Goal: Check status

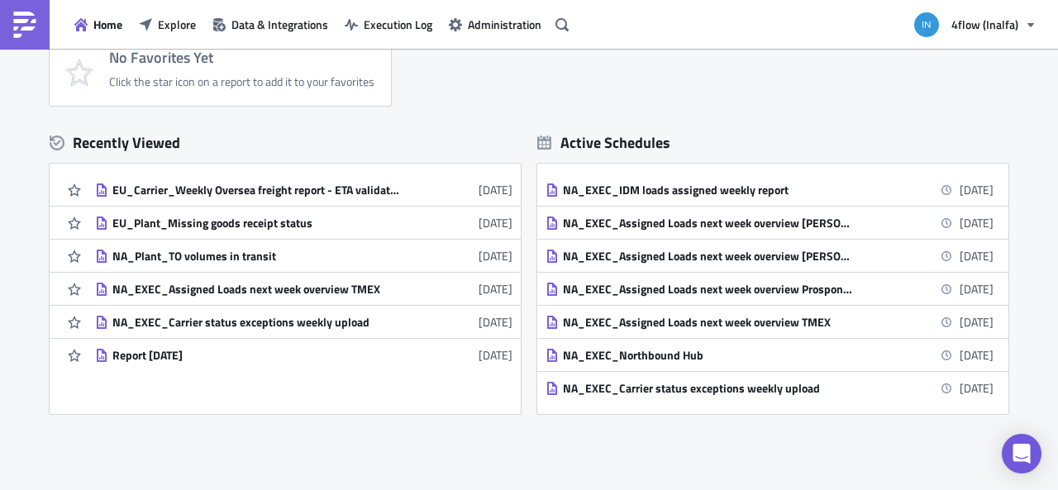
scroll to position [165, 0]
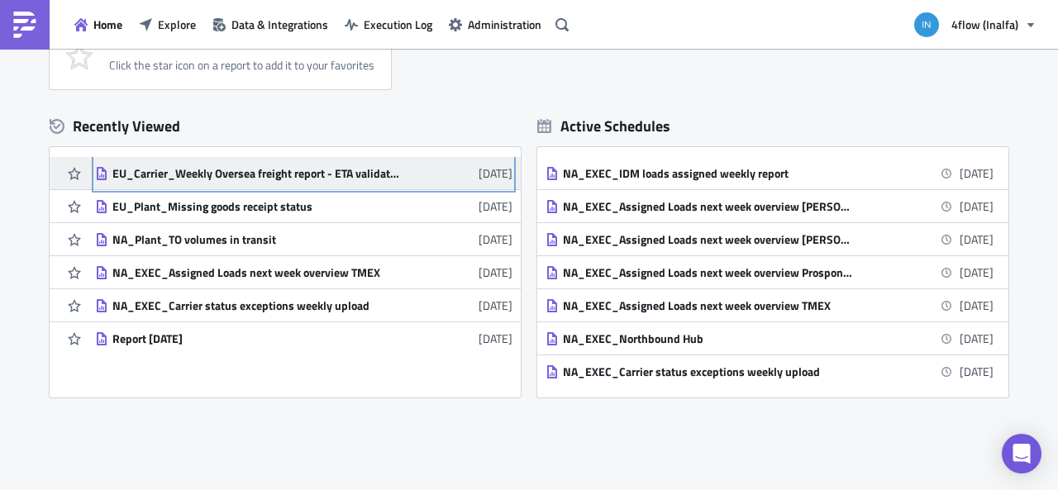
click at [479, 171] on time "[DATE]" at bounding box center [496, 173] width 34 height 17
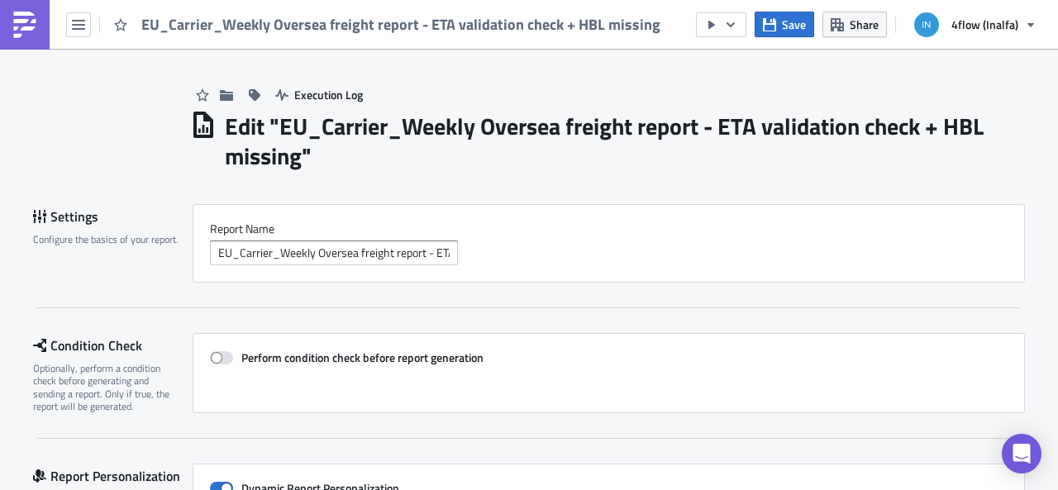
click at [91, 26] on div "EU_Carrier_Weekly Oversea freight report - ETA validation check + HBL missing" at bounding box center [335, 24] width 670 height 49
click at [84, 26] on icon "button" at bounding box center [78, 24] width 13 height 13
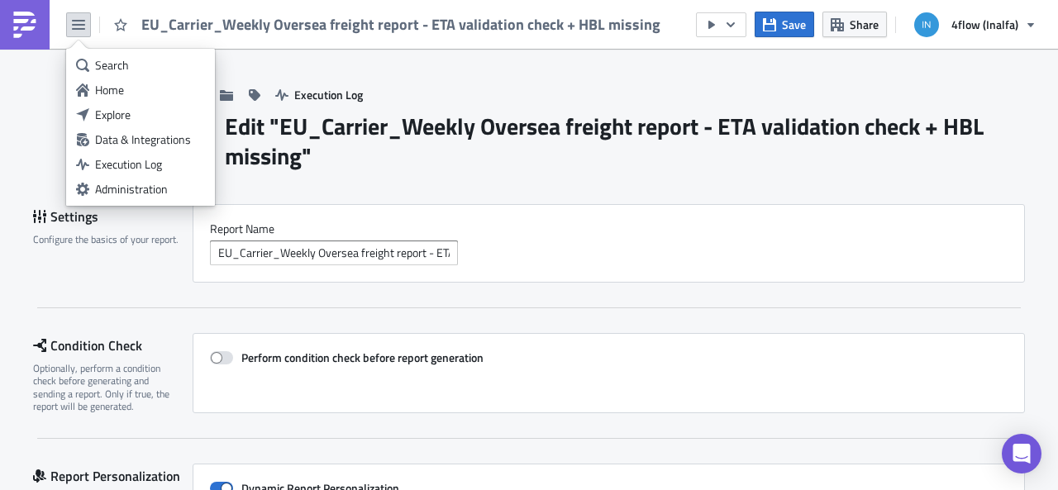
click at [84, 26] on icon "button" at bounding box center [78, 24] width 13 height 13
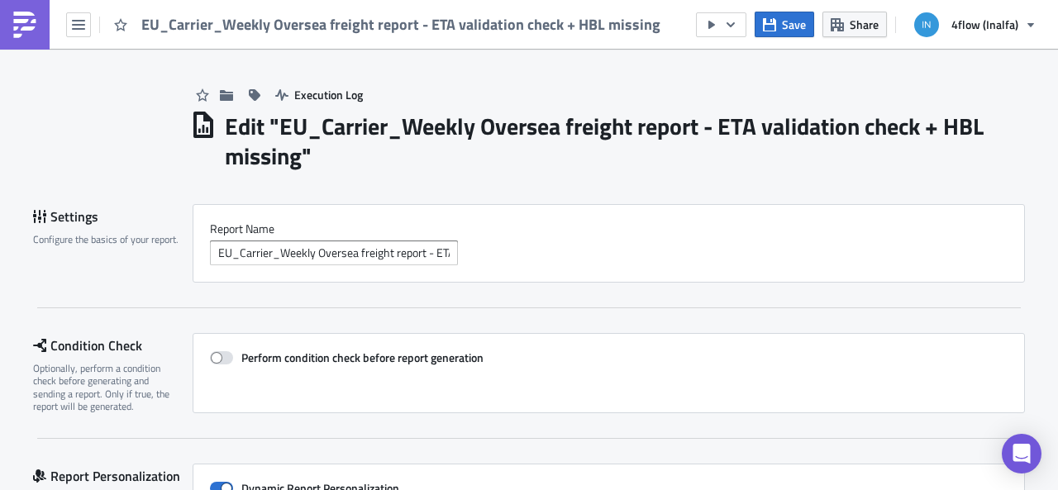
click at [226, 26] on span "EU_Carrier_Weekly Oversea freight report - ETA validation check + HBL missing" at bounding box center [401, 24] width 521 height 19
click at [737, 16] on button "button" at bounding box center [721, 24] width 50 height 25
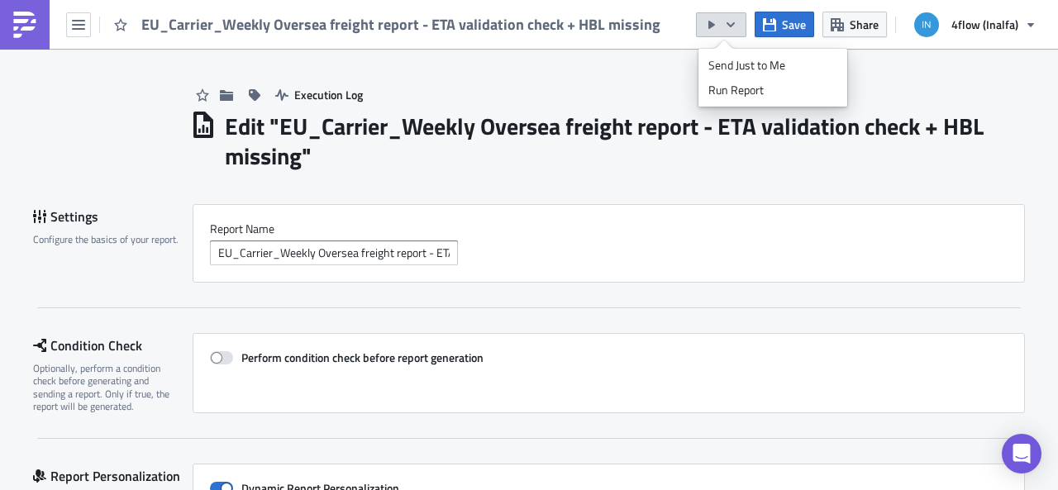
click at [737, 16] on button "button" at bounding box center [721, 24] width 50 height 25
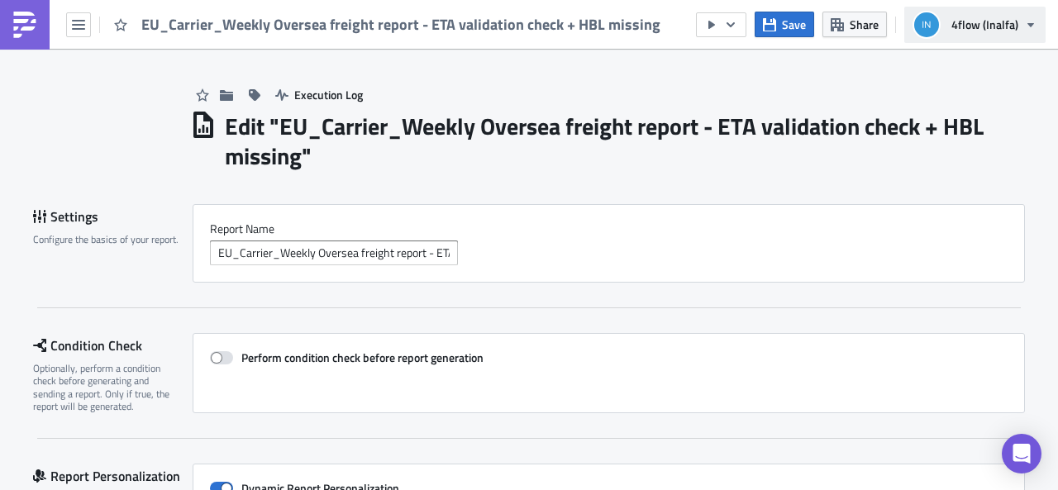
click at [982, 22] on span "4flow (Inalfa)" at bounding box center [984, 24] width 67 height 17
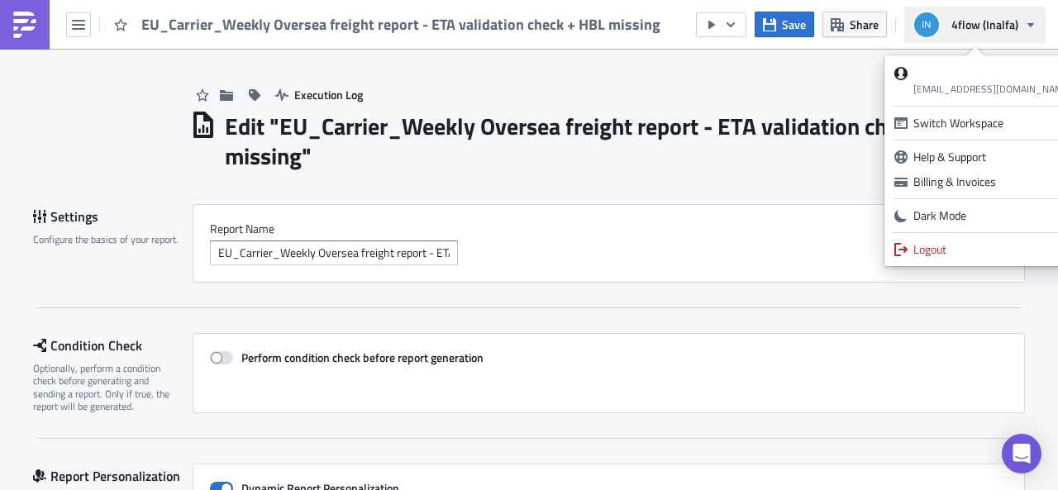
click at [982, 22] on span "4flow (Inalfa)" at bounding box center [984, 24] width 67 height 17
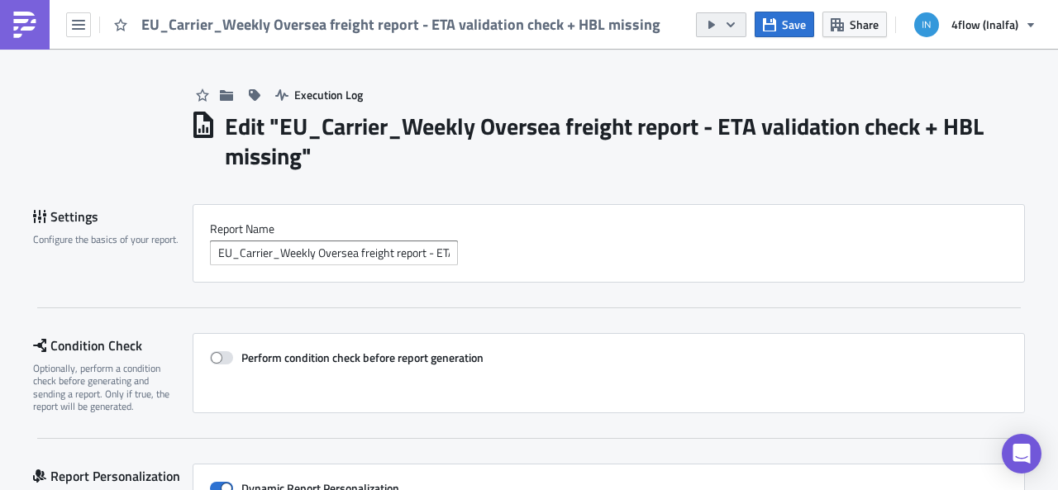
click at [726, 26] on icon "button" at bounding box center [730, 24] width 13 height 13
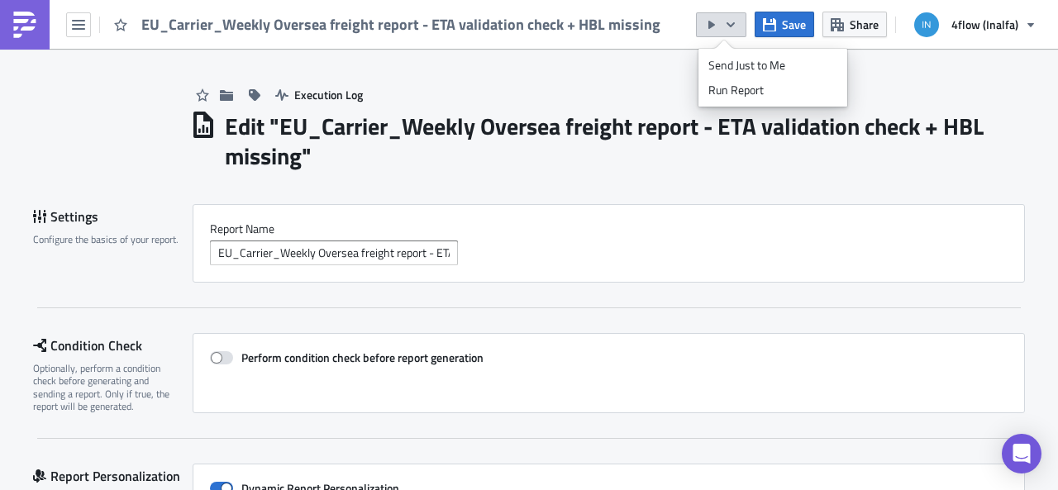
click at [726, 26] on icon "button" at bounding box center [730, 24] width 13 height 13
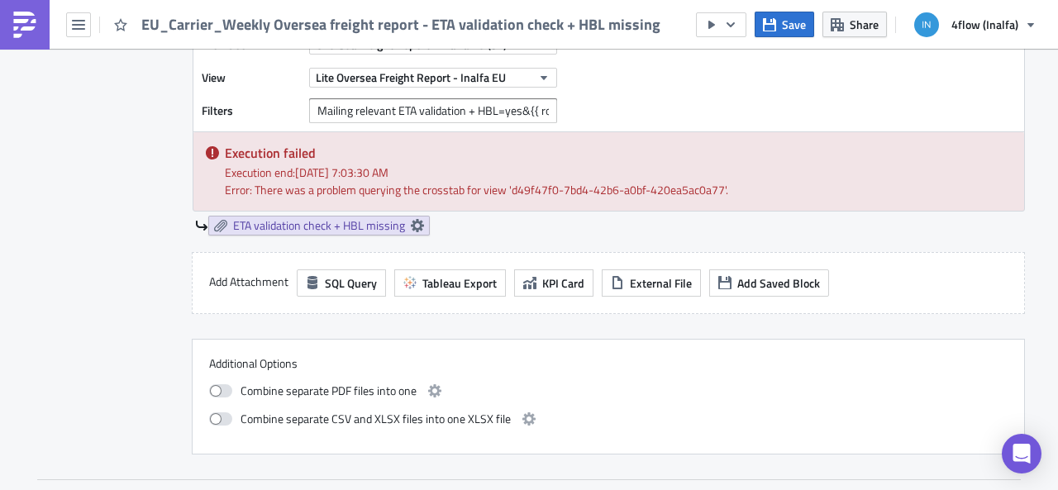
scroll to position [1001, 0]
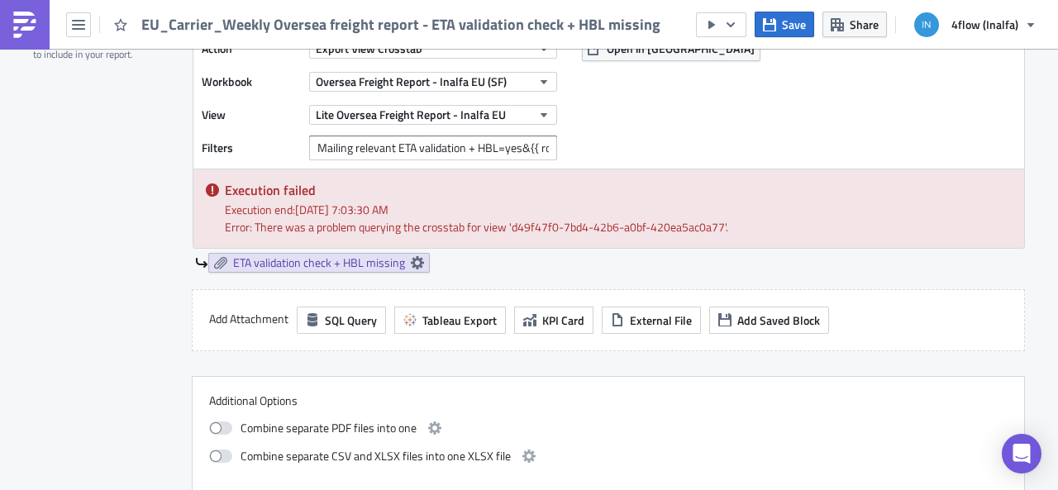
click at [318, 201] on div "Execution end: [DATE] 7:03:30 AM" at bounding box center [618, 209] width 787 height 17
click at [322, 262] on span "ETA validation check + HBL missing" at bounding box center [319, 262] width 172 height 15
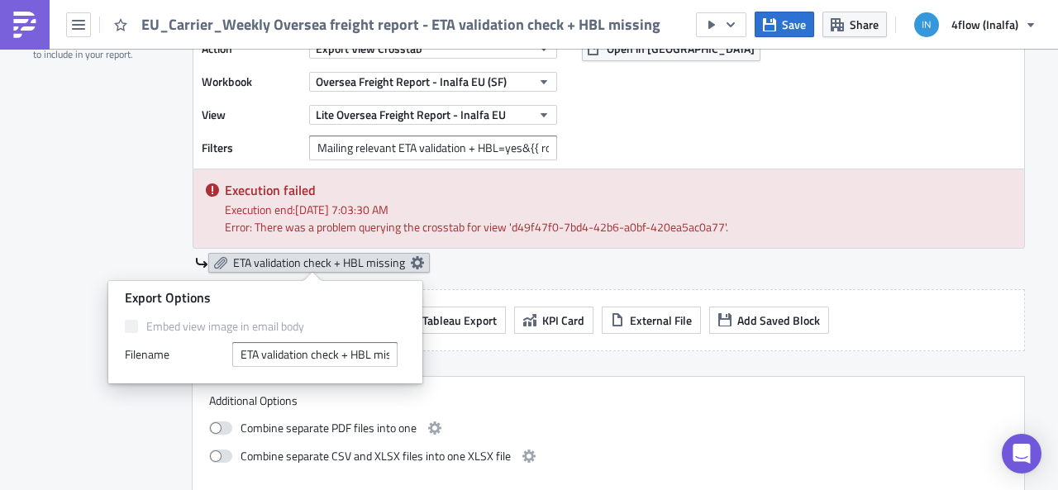
click at [323, 260] on span "ETA validation check + HBL missing" at bounding box center [319, 262] width 172 height 15
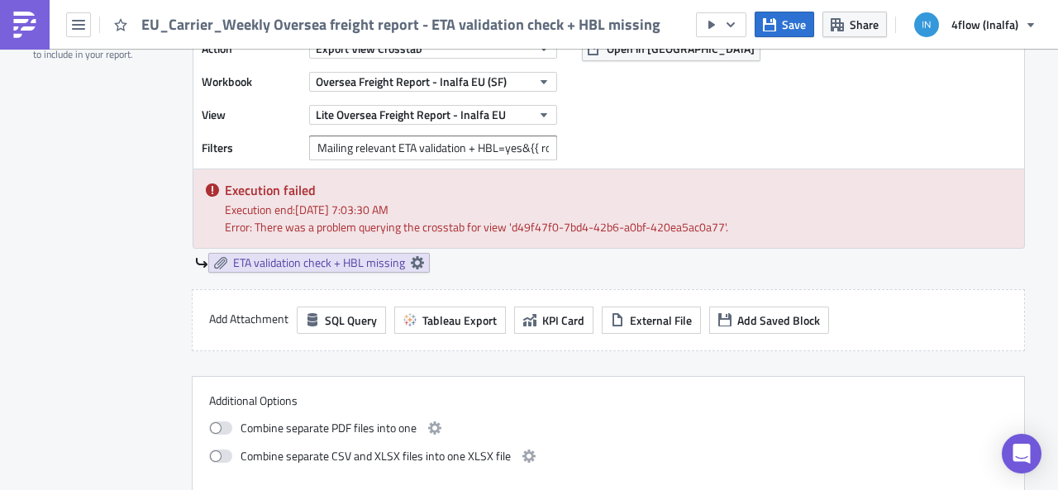
scroll to position [836, 0]
